Goal: Transaction & Acquisition: Purchase product/service

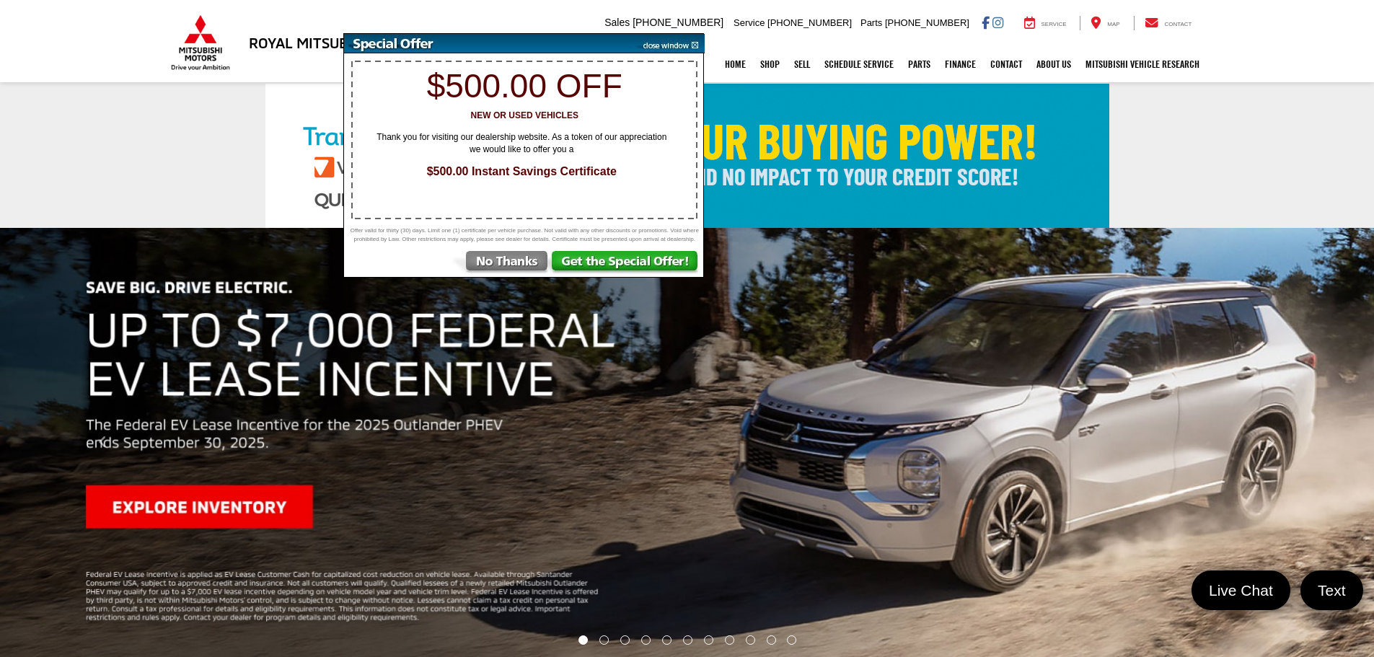
click at [697, 44] on img at bounding box center [668, 43] width 73 height 19
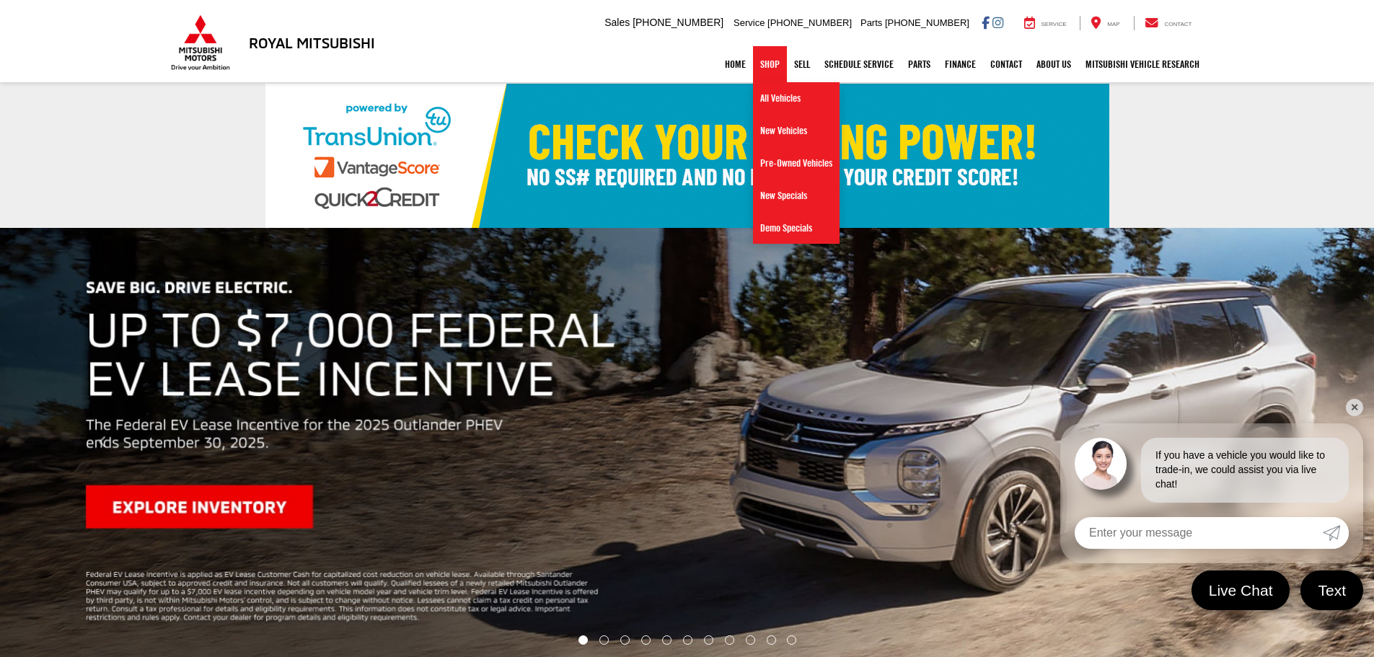
click at [757, 66] on link "Shop" at bounding box center [770, 64] width 34 height 36
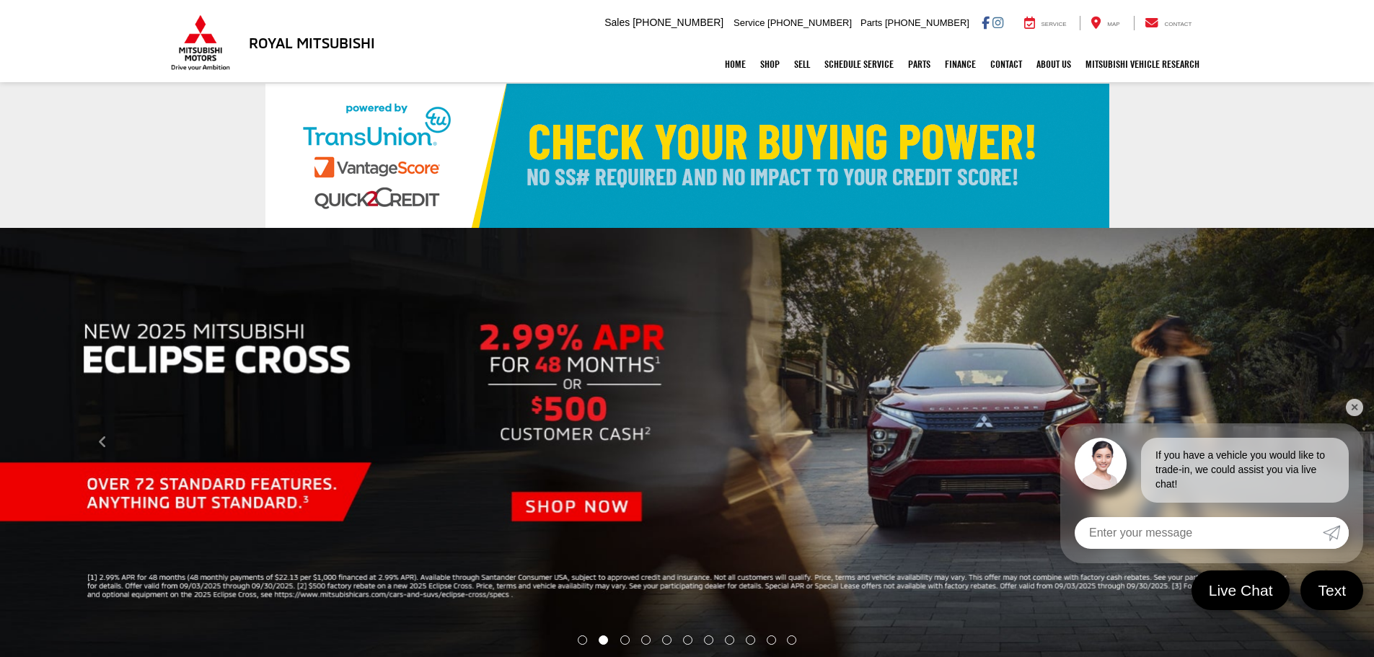
click at [1347, 402] on link "✕" at bounding box center [1354, 407] width 17 height 17
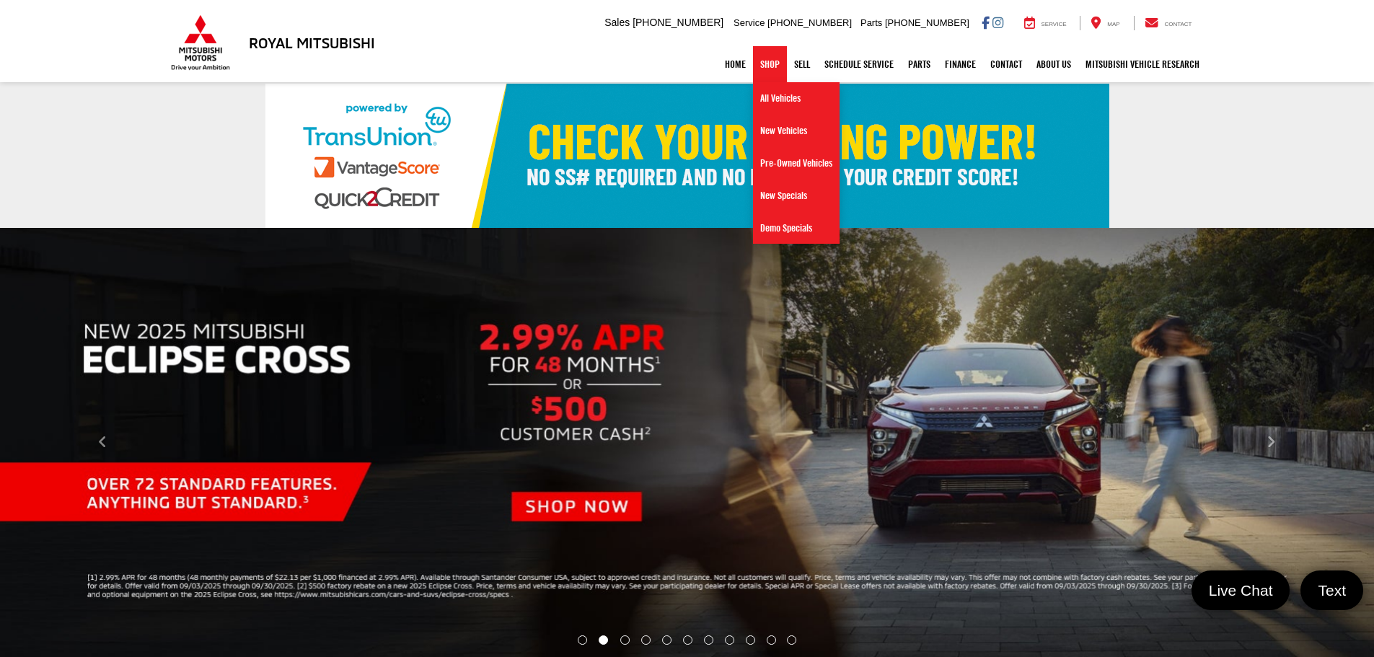
click at [753, 69] on link "Shop" at bounding box center [770, 64] width 34 height 36
click at [762, 167] on link "Pre-Owned Vehicles" at bounding box center [796, 163] width 87 height 32
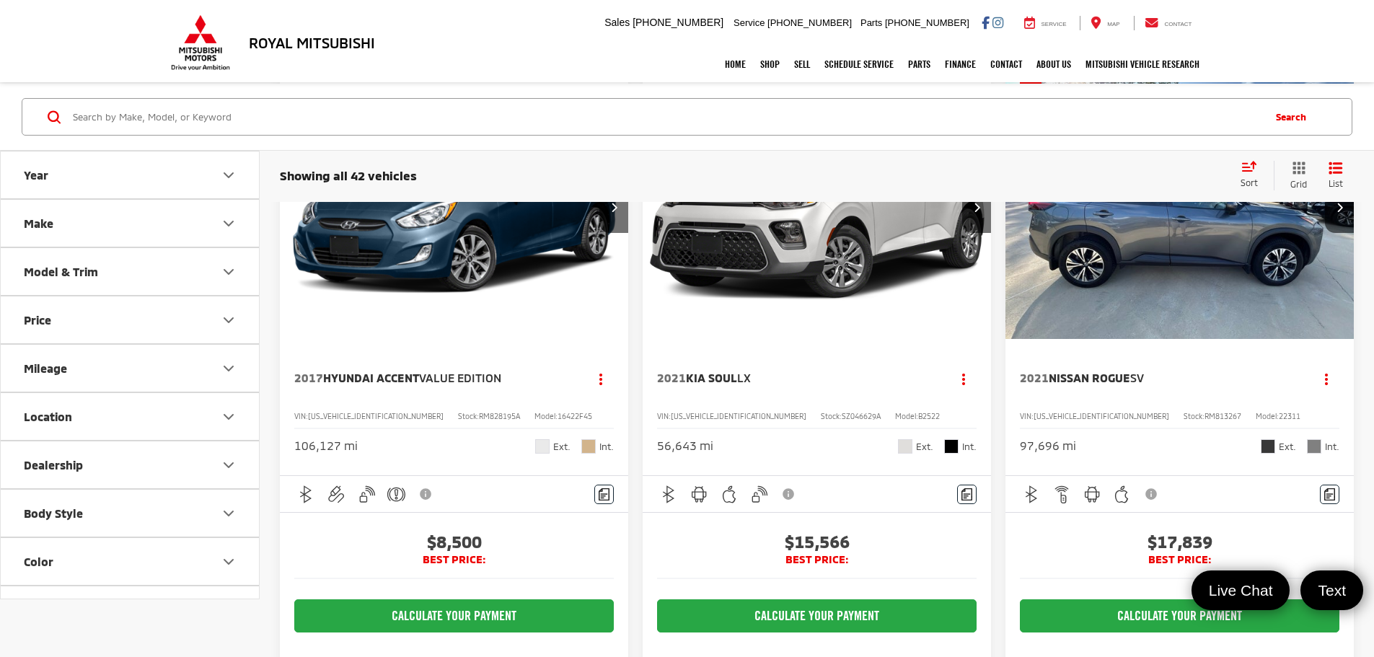
scroll to position [2957, 0]
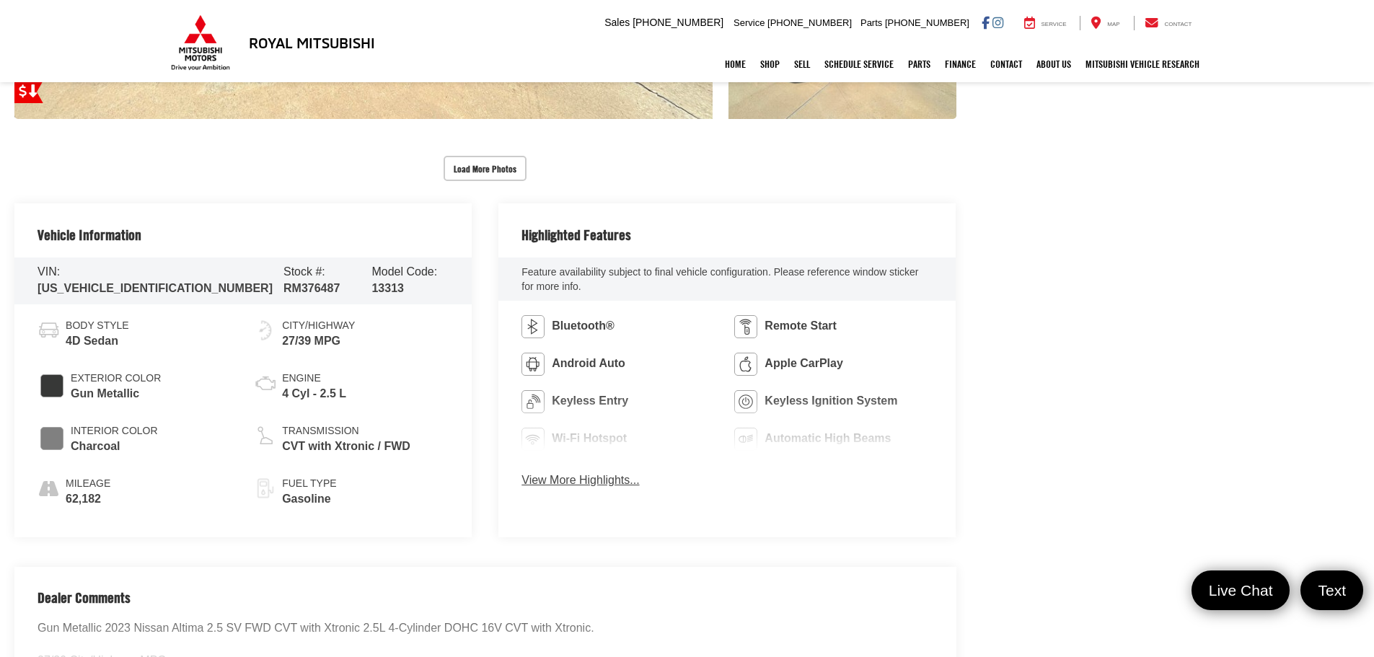
scroll to position [649, 0]
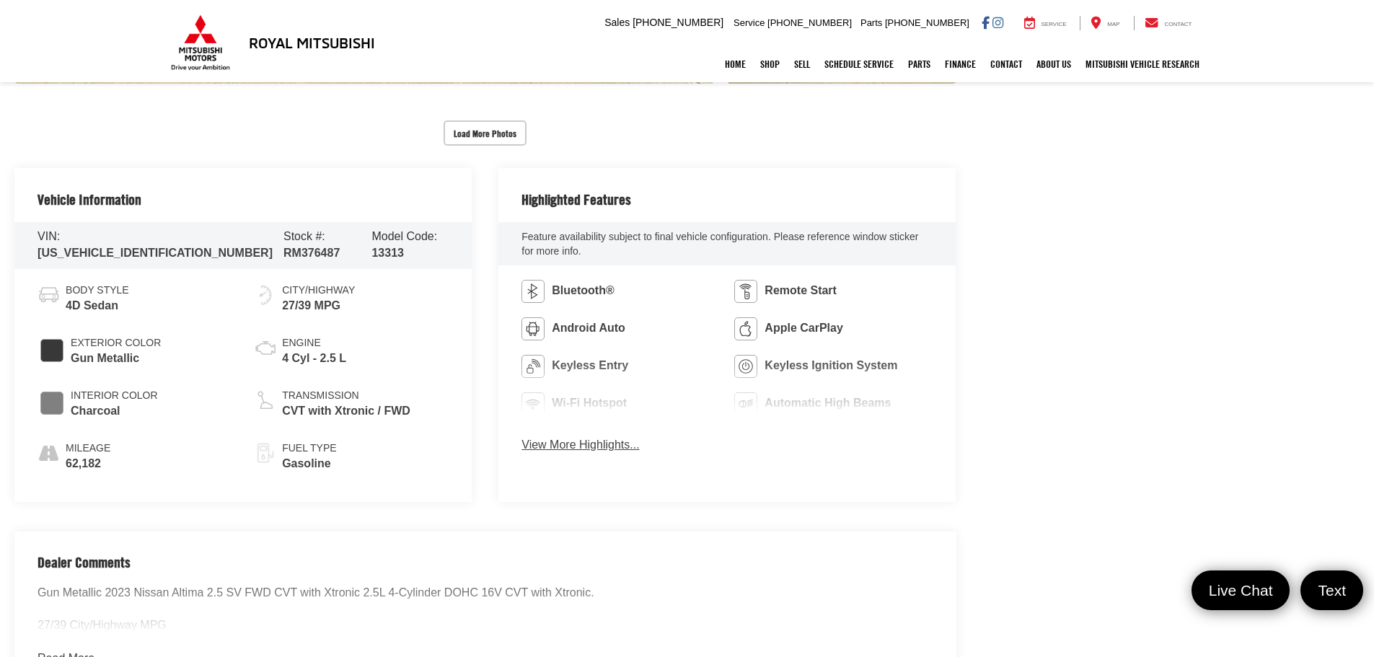
click at [625, 454] on div "Bluetooth® Remote Start Android Auto Apple CarPlay Keyless Entry Keyless Igniti…" at bounding box center [726, 370] width 457 height 211
click at [618, 449] on button "View More Highlights..." at bounding box center [580, 445] width 118 height 17
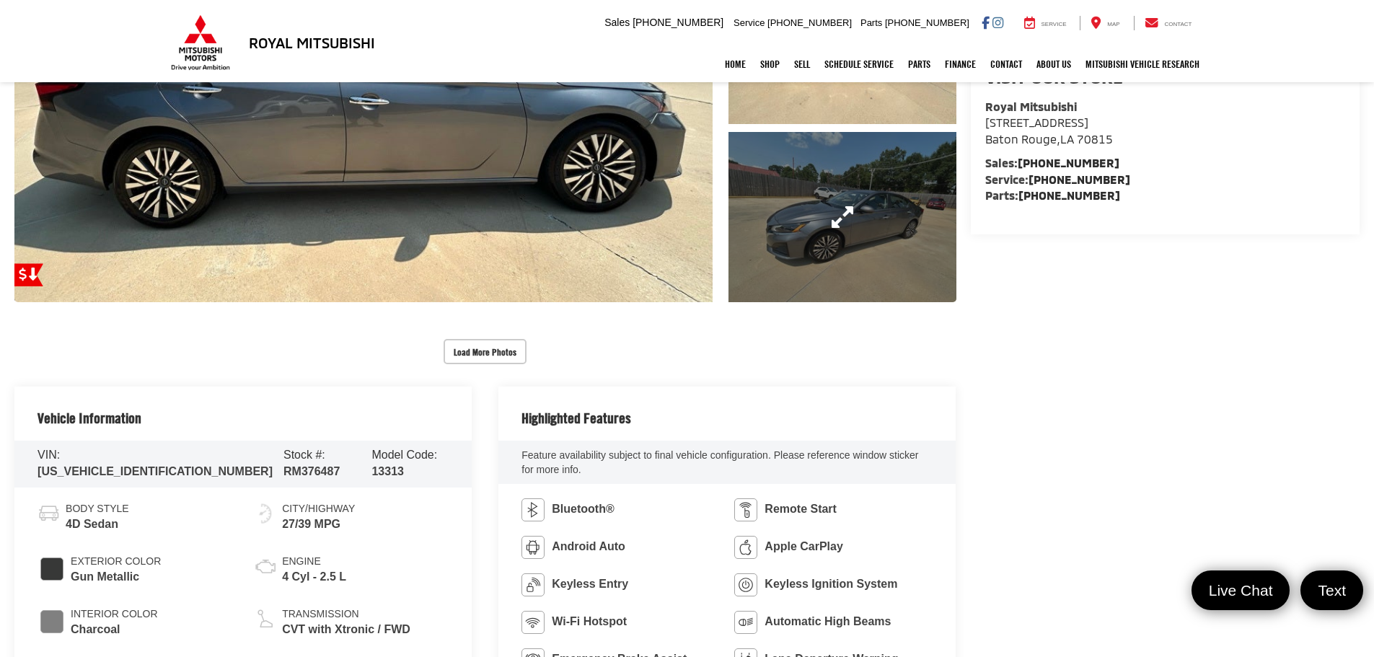
scroll to position [433, 0]
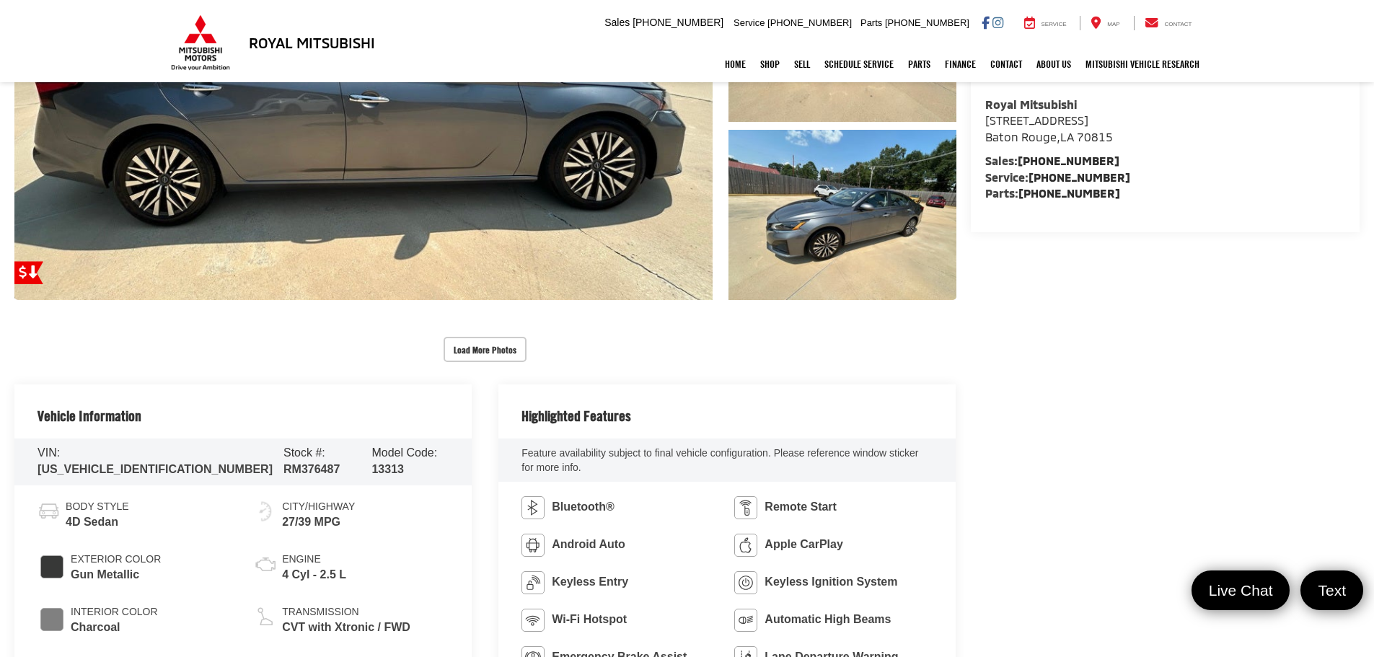
click at [482, 353] on button "Load More Photos" at bounding box center [485, 349] width 83 height 25
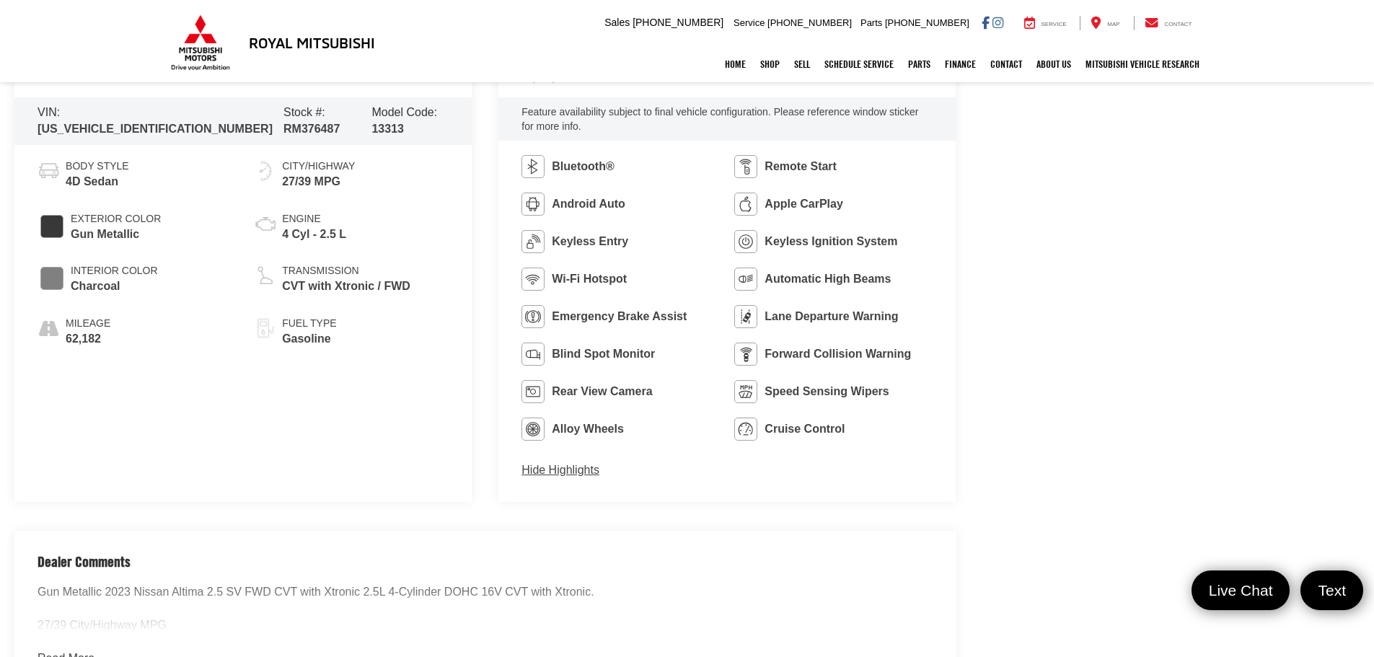
scroll to position [1515, 0]
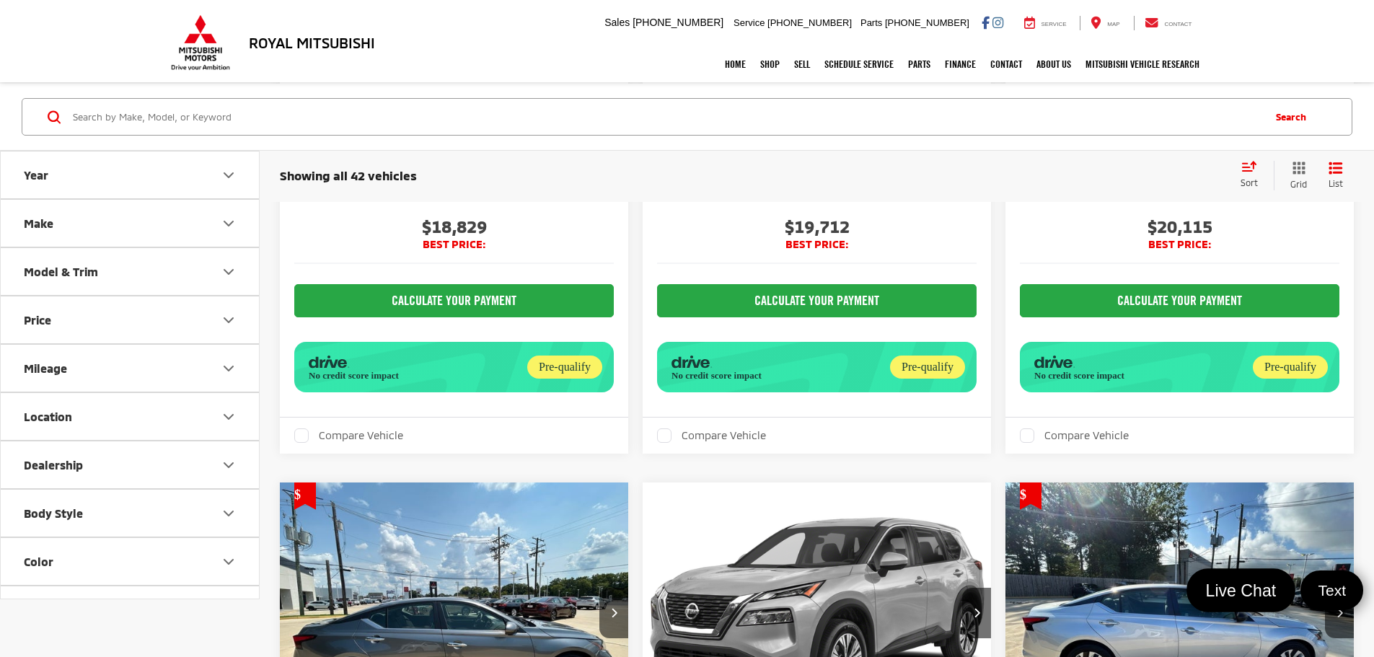
scroll to position [4131, 0]
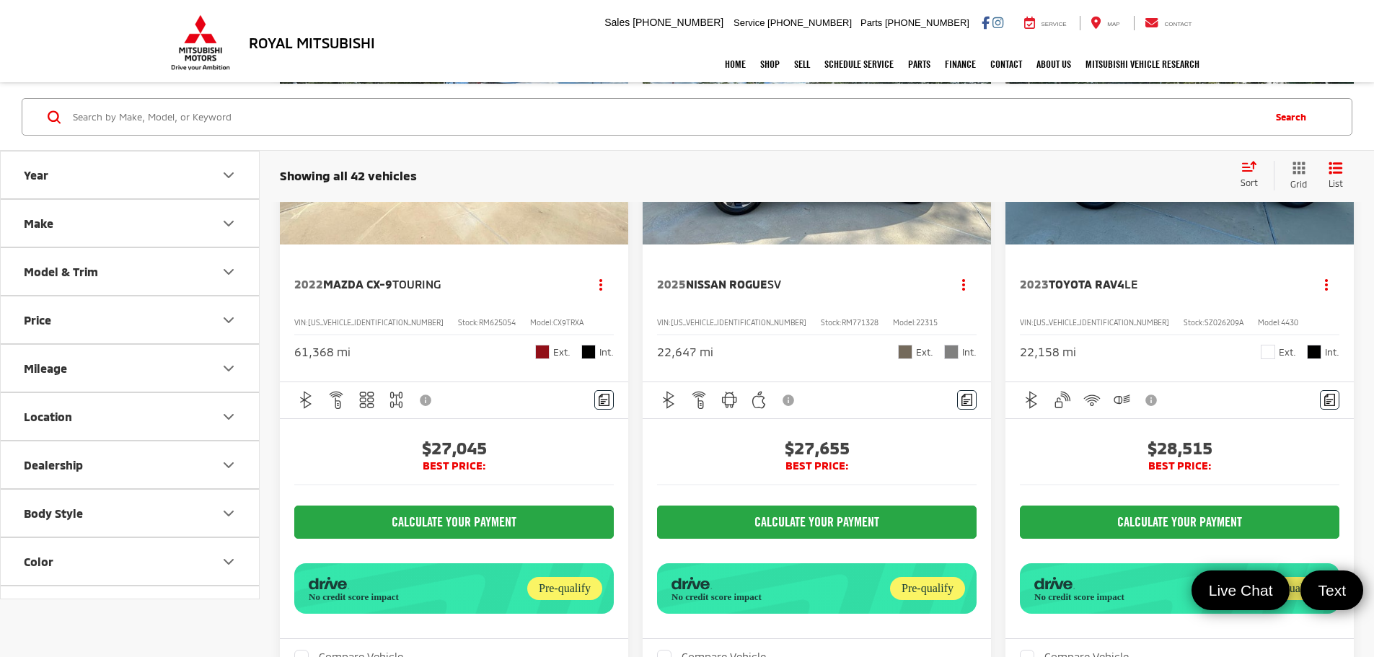
scroll to position [2380, 0]
